Goal: Task Accomplishment & Management: Complete application form

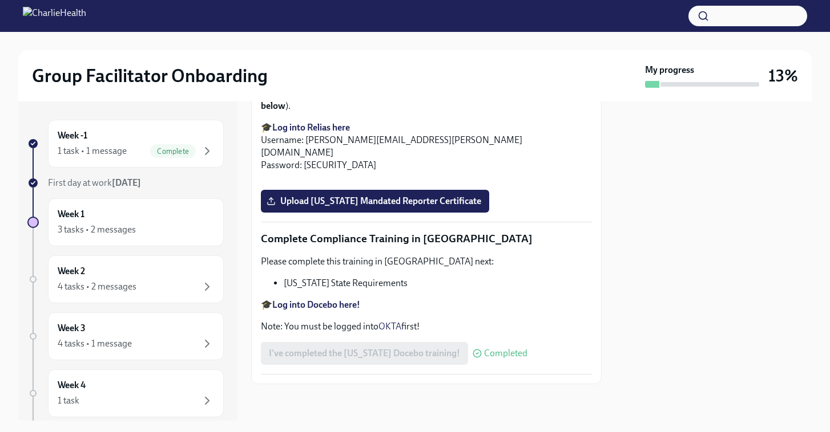
scroll to position [2355, 0]
click at [406, 207] on span "Upload [US_STATE] Mandated Reporter Certificate" at bounding box center [375, 201] width 212 height 11
click at [0, 0] on input "Upload [US_STATE] Mandated Reporter Certificate" at bounding box center [0, 0] width 0 height 0
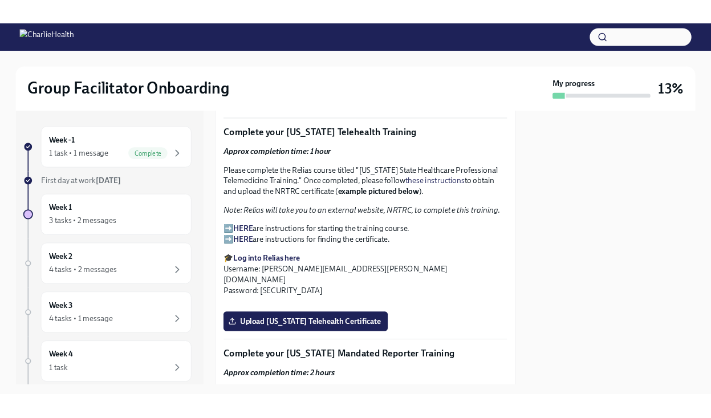
scroll to position [1678, 0]
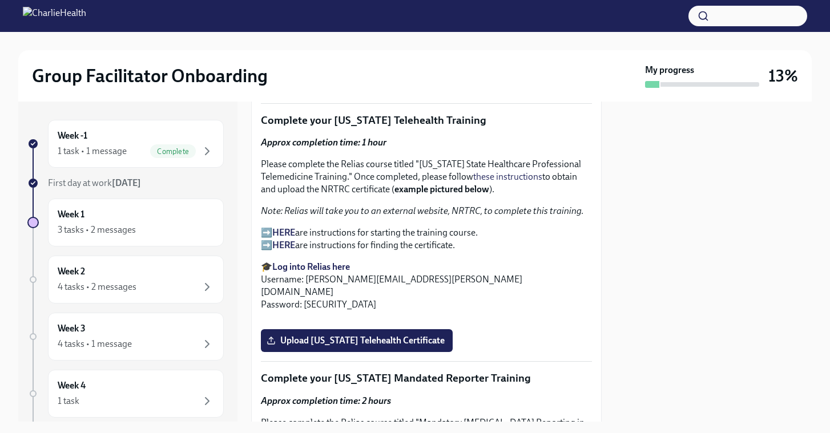
click at [282, 231] on strong "HERE" at bounding box center [283, 232] width 23 height 11
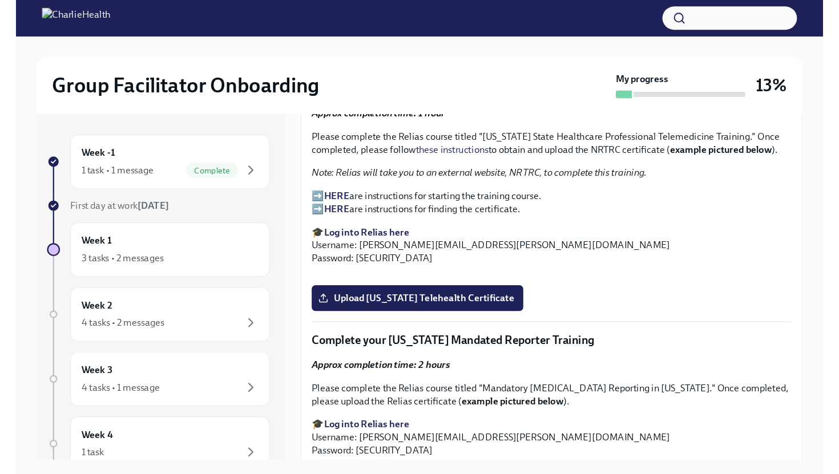
scroll to position [1515, 0]
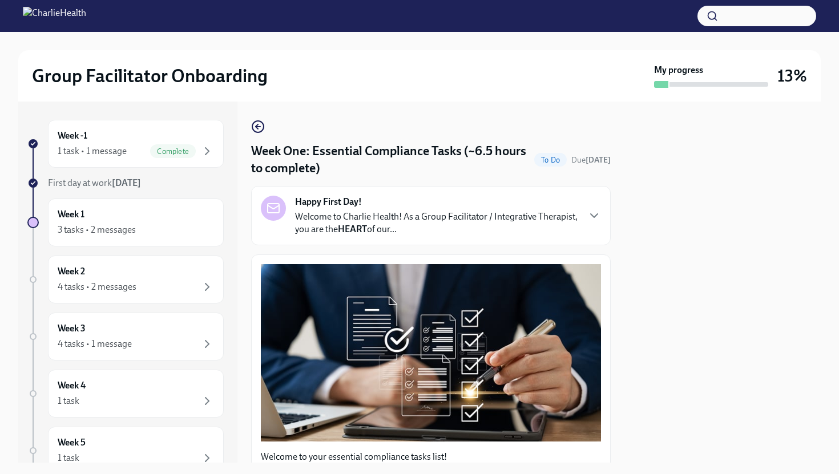
click at [683, 257] on div at bounding box center [722, 282] width 196 height 361
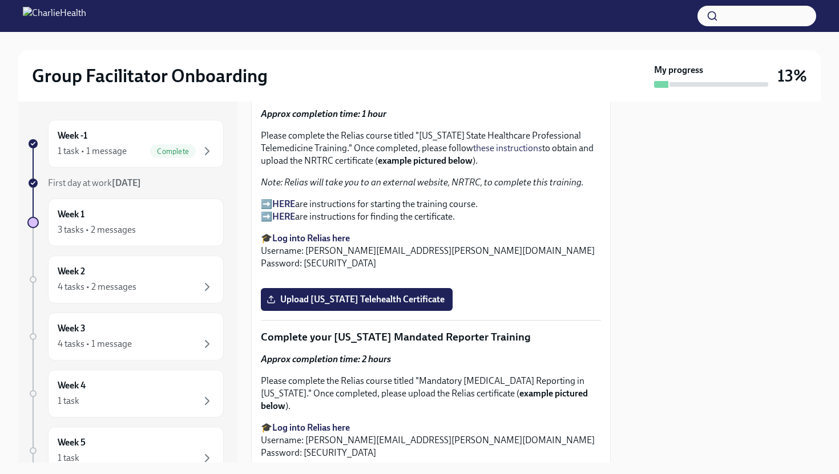
scroll to position [1648, 0]
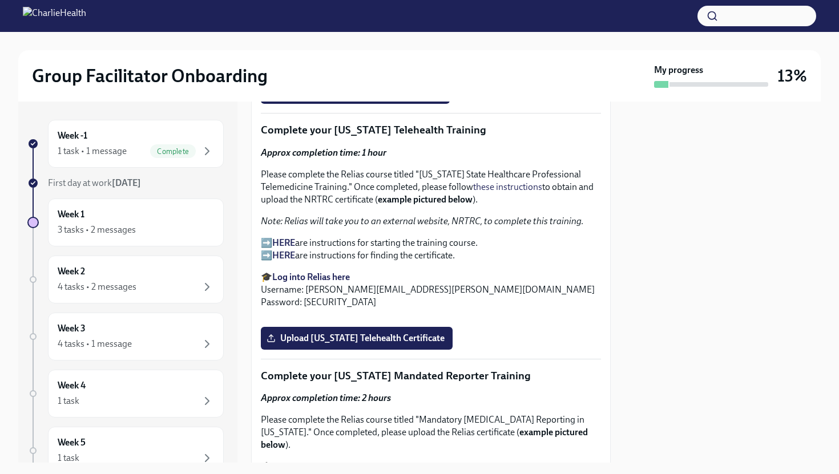
click at [282, 250] on strong "HERE" at bounding box center [283, 255] width 23 height 11
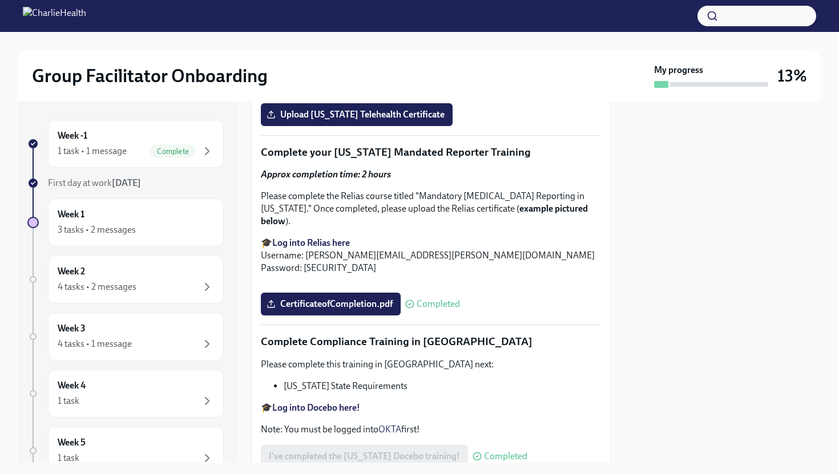
scroll to position [1883, 0]
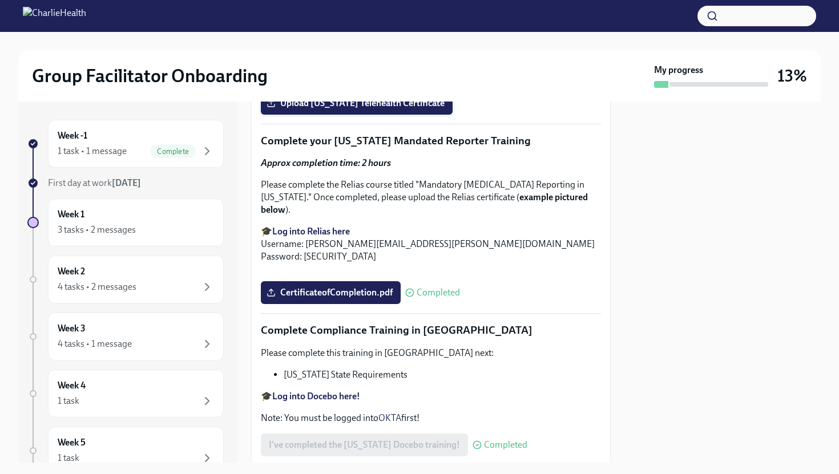
click at [423, 109] on span "Upload [US_STATE] Telehealth Certificate" at bounding box center [357, 103] width 176 height 11
click at [0, 0] on input "Upload [US_STATE] Telehealth Certificate" at bounding box center [0, 0] width 0 height 0
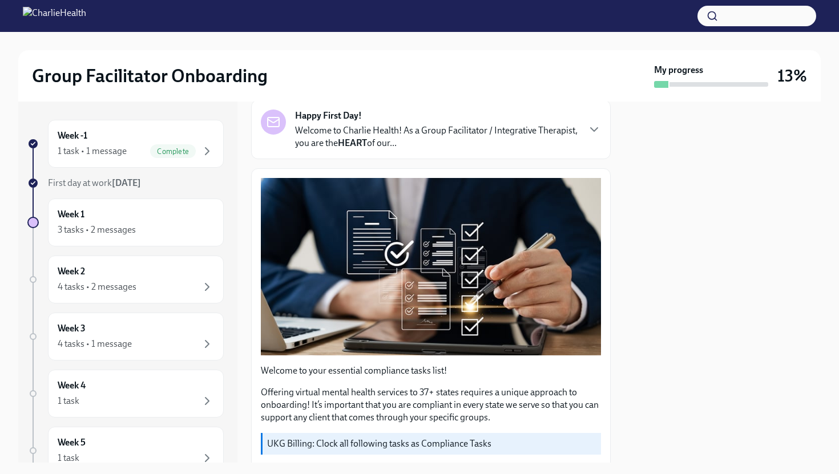
scroll to position [106, 0]
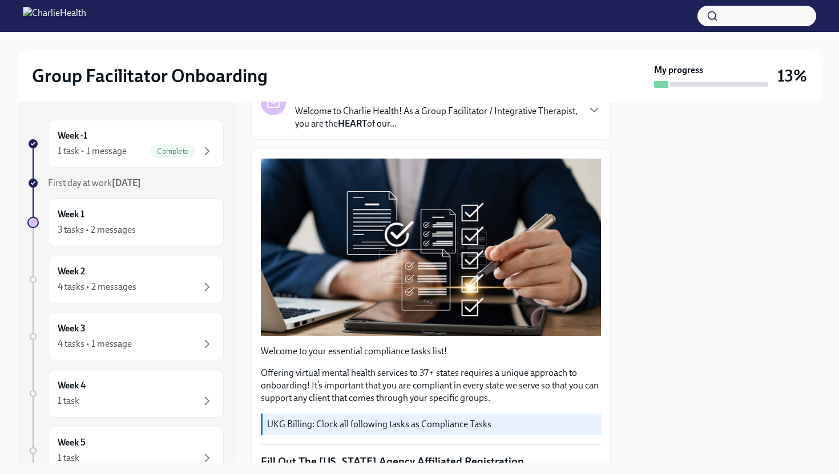
click at [638, 363] on div at bounding box center [722, 282] width 196 height 361
click at [676, 312] on div at bounding box center [722, 282] width 196 height 361
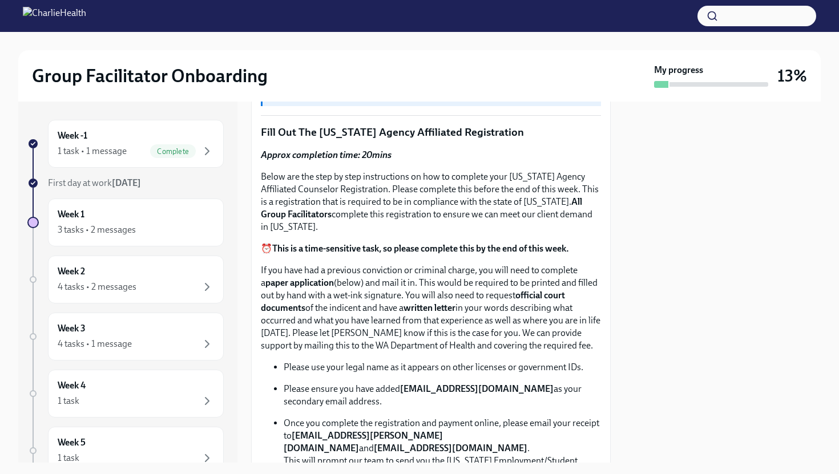
scroll to position [443, 0]
